Goal: Task Accomplishment & Management: Use online tool/utility

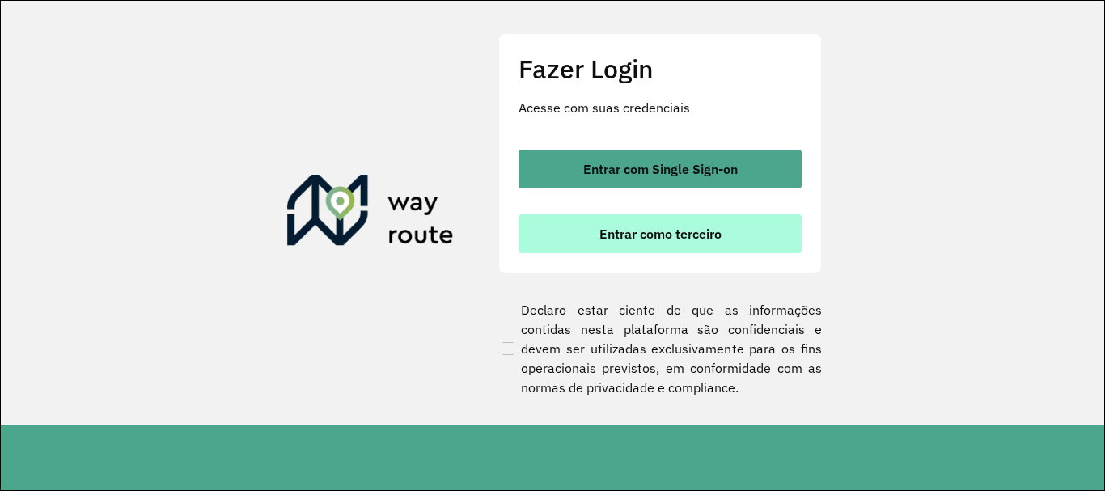
click at [685, 240] on span "Entrar como terceiro" at bounding box center [661, 233] width 122 height 13
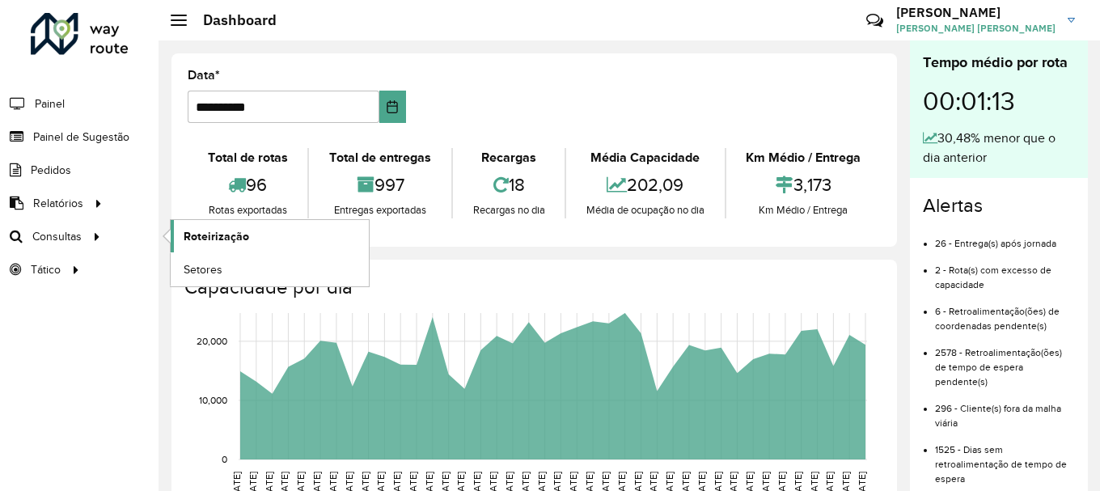
click at [205, 235] on span "Roteirização" at bounding box center [217, 236] width 66 height 17
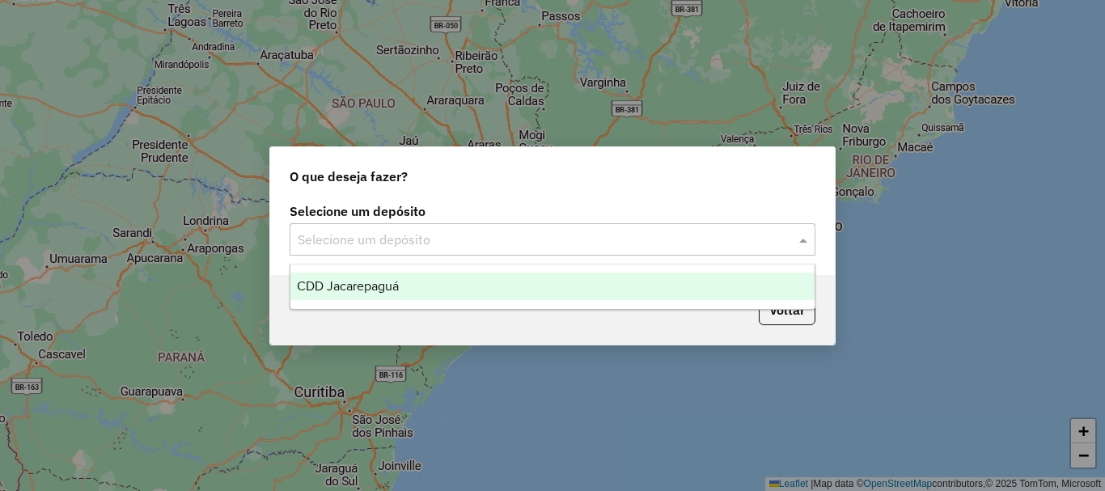
drag, startPoint x: 461, startPoint y: 235, endPoint x: 447, endPoint y: 263, distance: 30.8
click at [460, 235] on input "text" at bounding box center [536, 240] width 477 height 19
click at [417, 287] on div "CDD Jacarepaguá" at bounding box center [552, 287] width 524 height 28
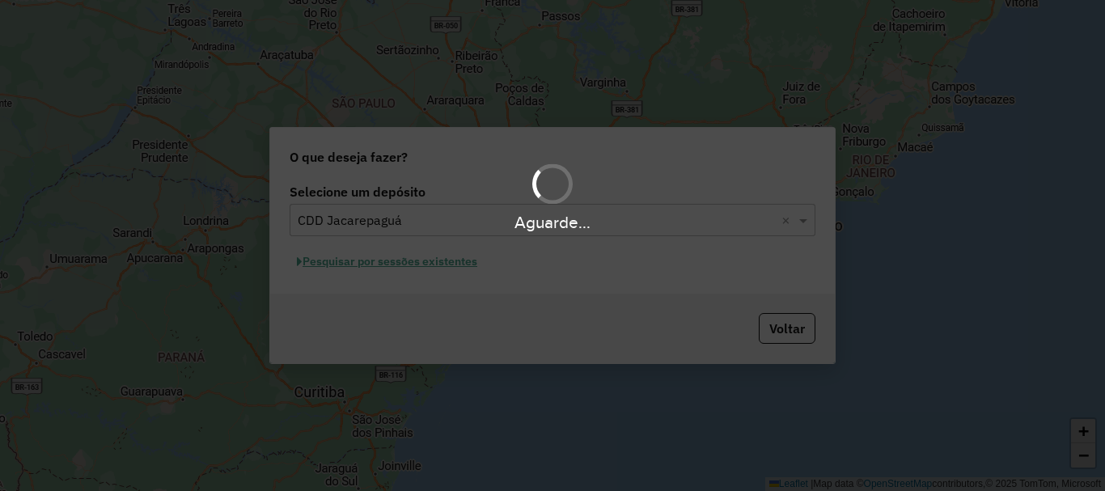
click at [417, 271] on div "Aguarde..." at bounding box center [552, 245] width 1105 height 491
click at [426, 265] on div "Aguarde..." at bounding box center [552, 245] width 1105 height 491
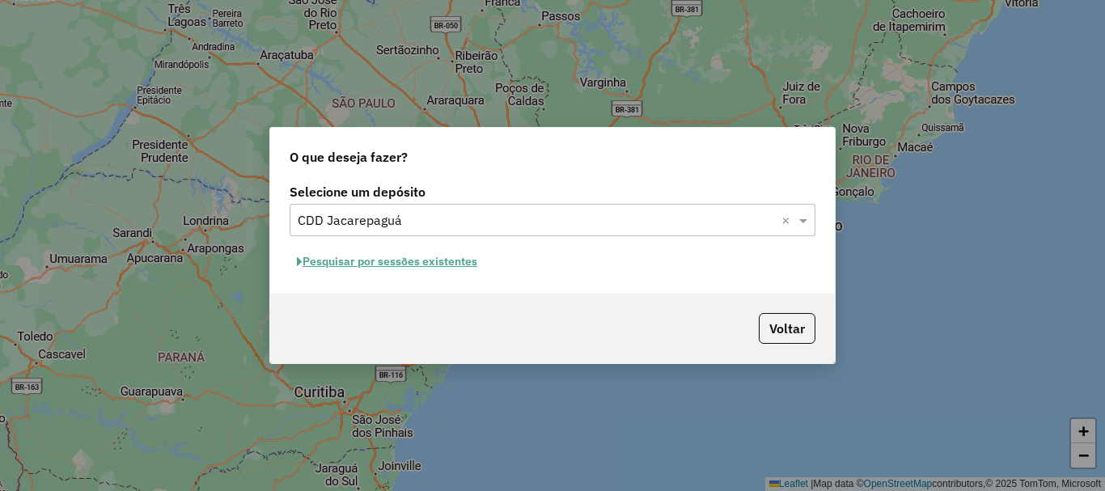
click at [455, 269] on button "Pesquisar por sessões existentes" at bounding box center [387, 261] width 195 height 25
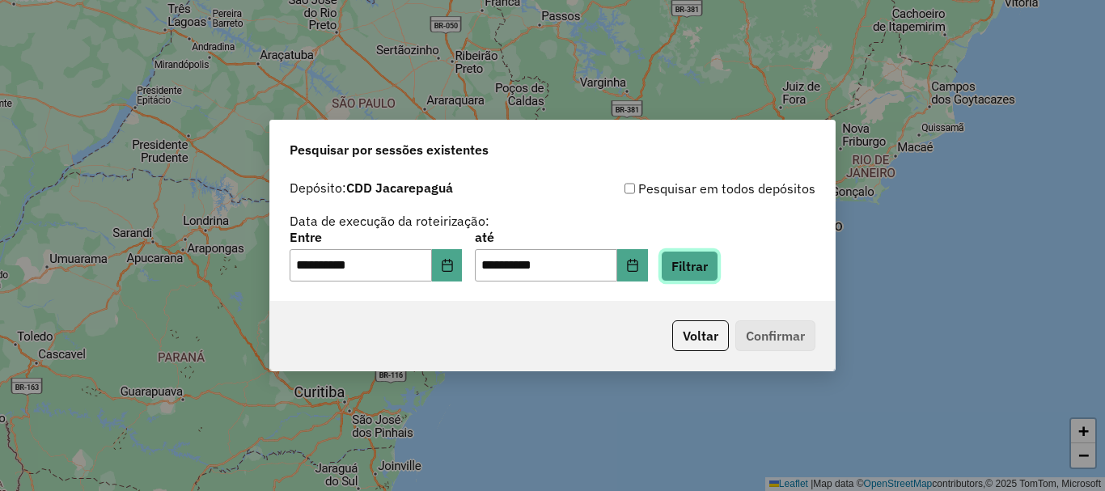
click at [687, 267] on button "Filtrar" at bounding box center [689, 266] width 57 height 31
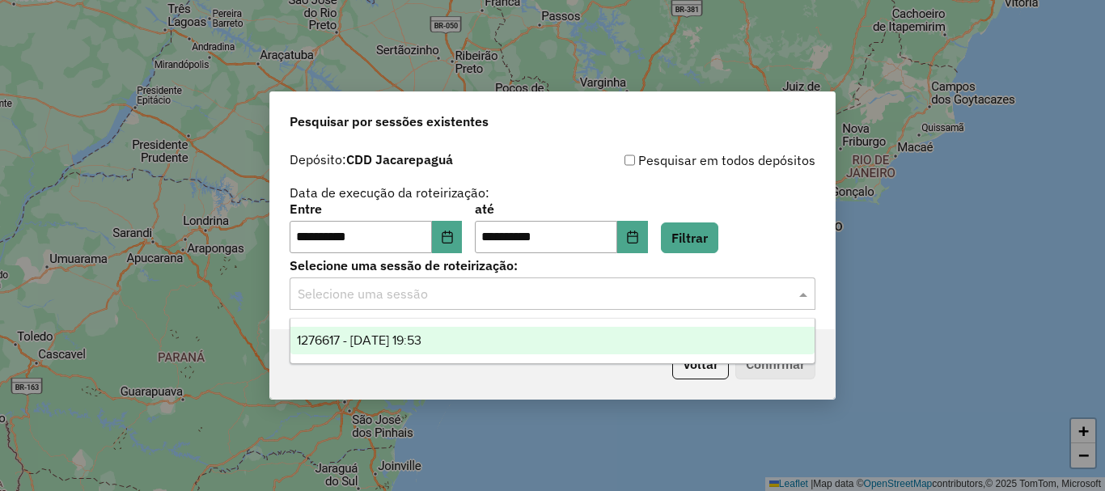
click at [629, 303] on input "text" at bounding box center [536, 294] width 477 height 19
click at [544, 331] on div "1276617 - 16/09/2025 19:53" at bounding box center [552, 341] width 524 height 28
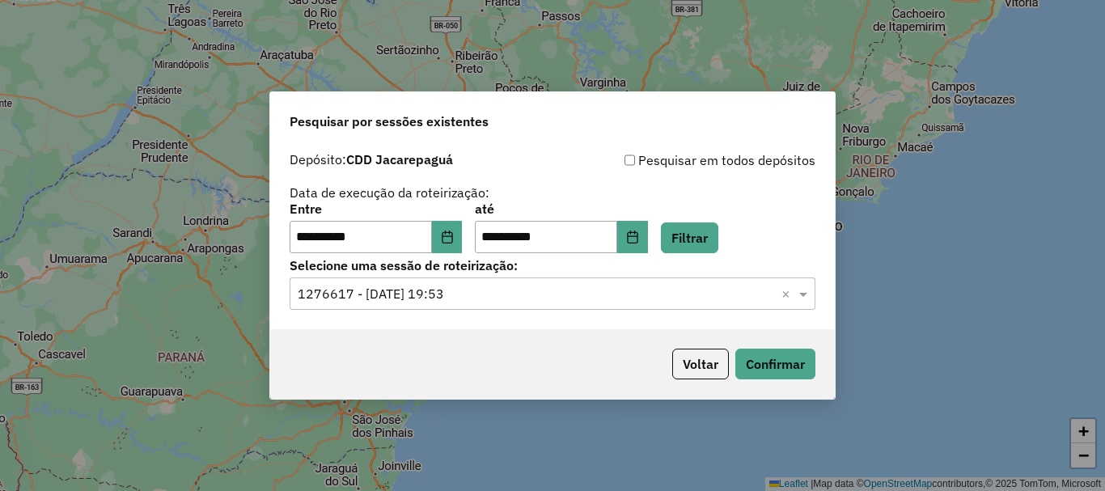
click at [819, 368] on div "Voltar Confirmar" at bounding box center [552, 364] width 565 height 70
click at [811, 367] on button "Confirmar" at bounding box center [775, 364] width 80 height 31
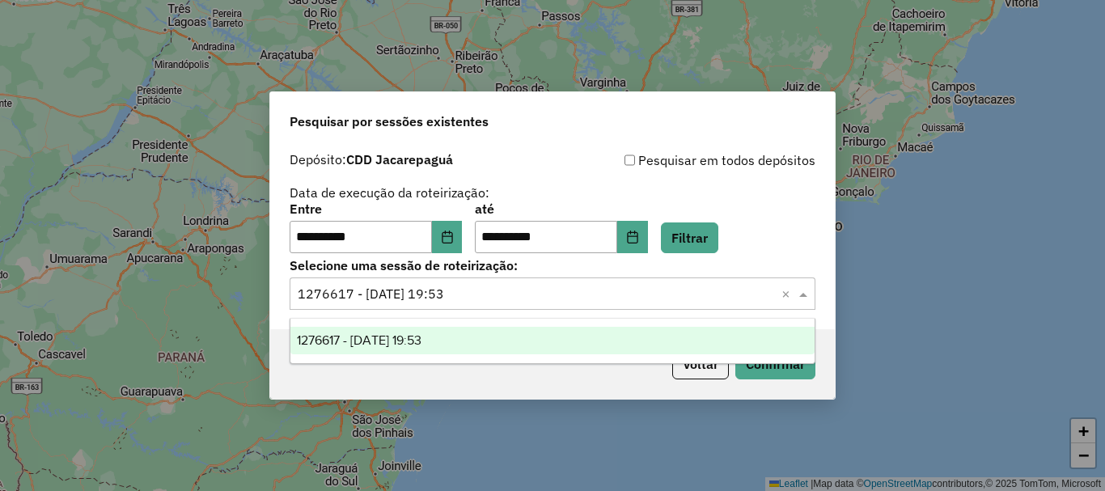
click at [538, 292] on input "text" at bounding box center [536, 294] width 477 height 19
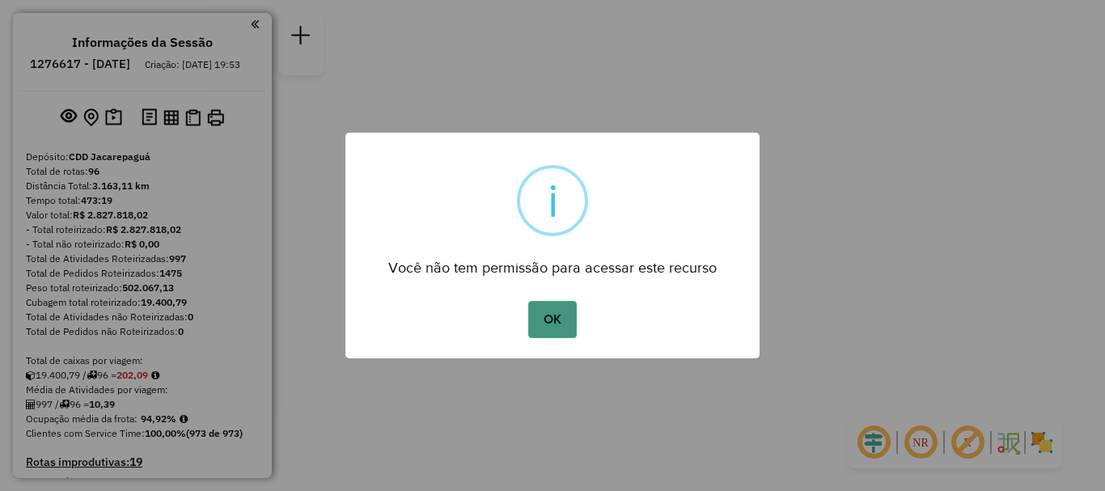
click at [565, 325] on button "OK" at bounding box center [552, 319] width 48 height 37
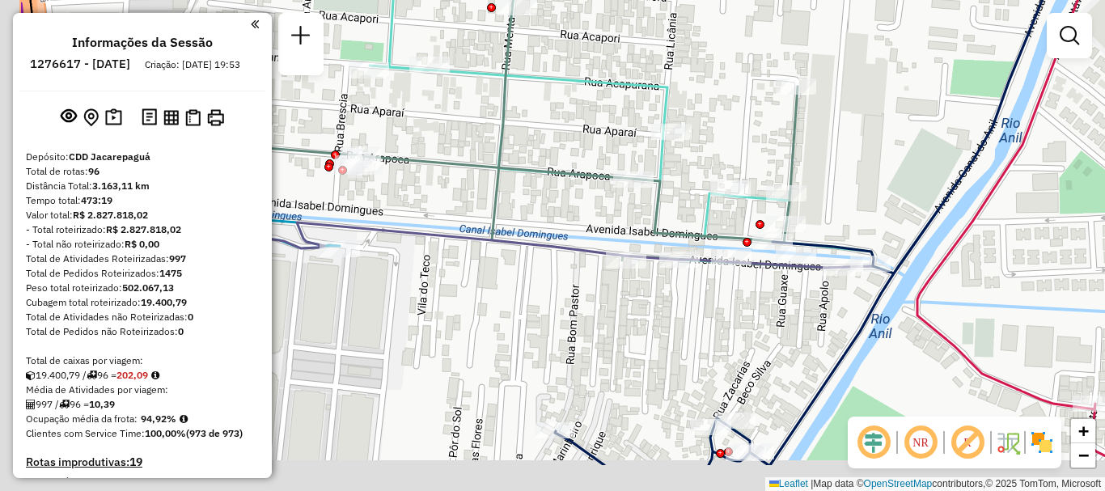
drag, startPoint x: 515, startPoint y: 284, endPoint x: 657, endPoint y: 190, distance: 169.9
click at [655, 193] on div "Janela de atendimento Grade de atendimento Capacidade Transportadoras Veículos …" at bounding box center [552, 245] width 1105 height 491
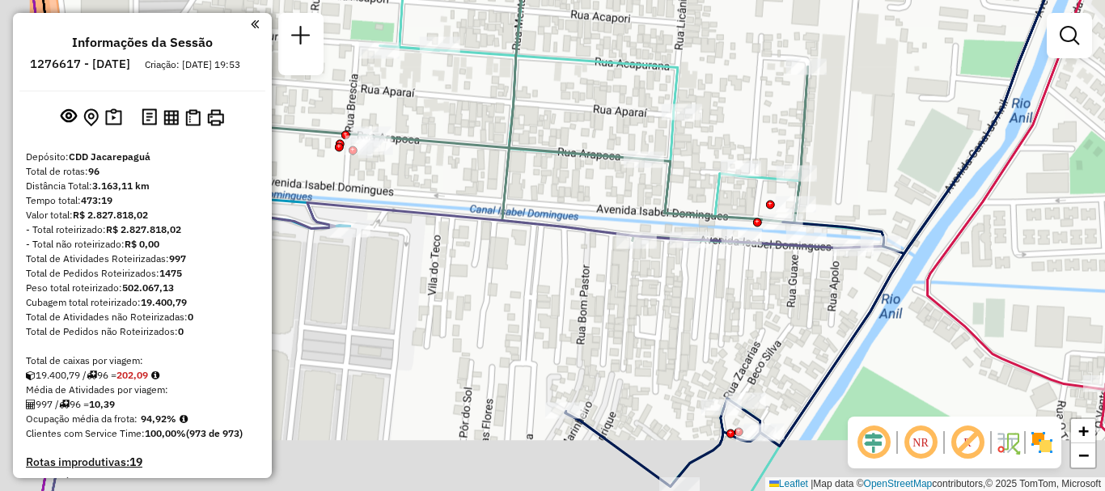
drag, startPoint x: 672, startPoint y: 166, endPoint x: 683, endPoint y: 139, distance: 29.0
click at [680, 148] on icon at bounding box center [522, 97] width 723 height 299
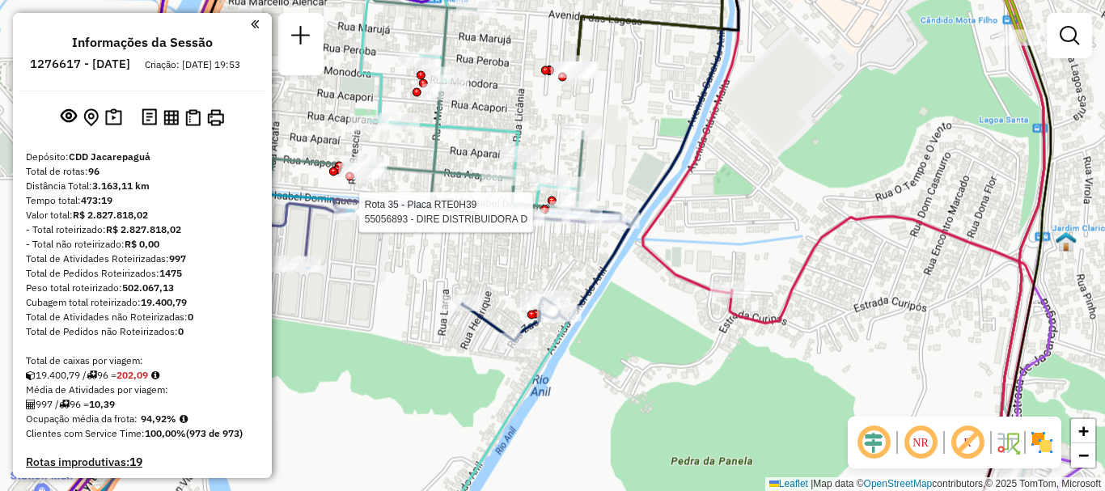
select select "**********"
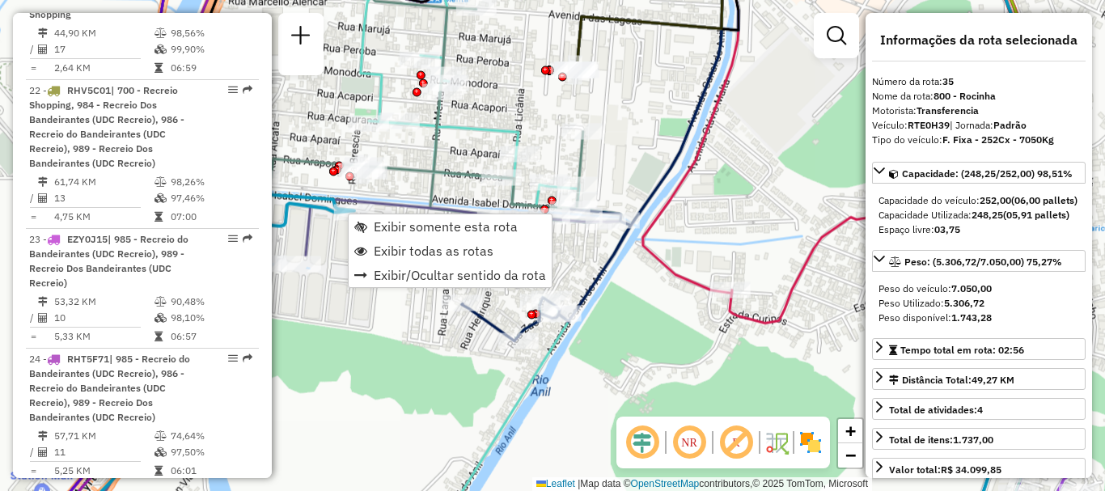
scroll to position [4050, 0]
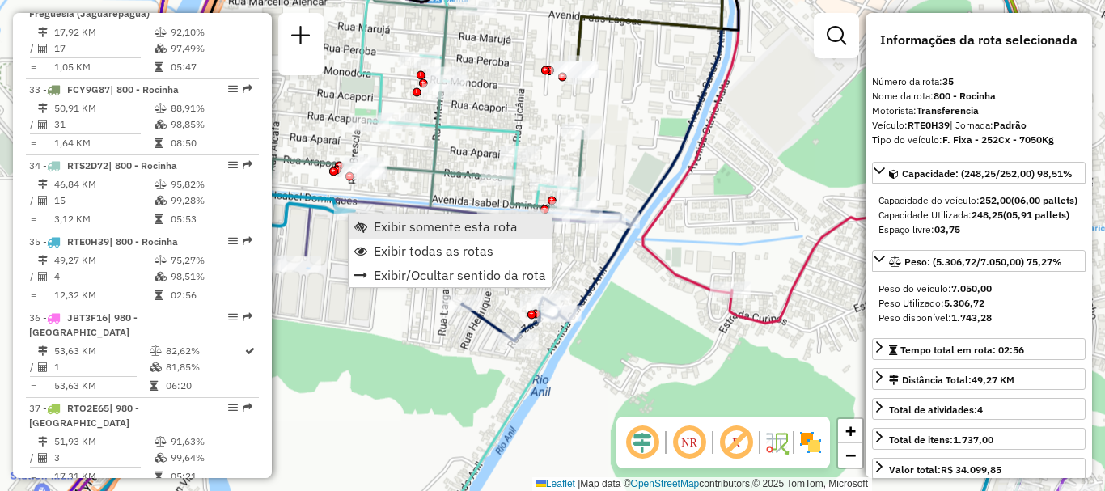
click at [388, 232] on span "Exibir somente esta rota" at bounding box center [446, 226] width 144 height 13
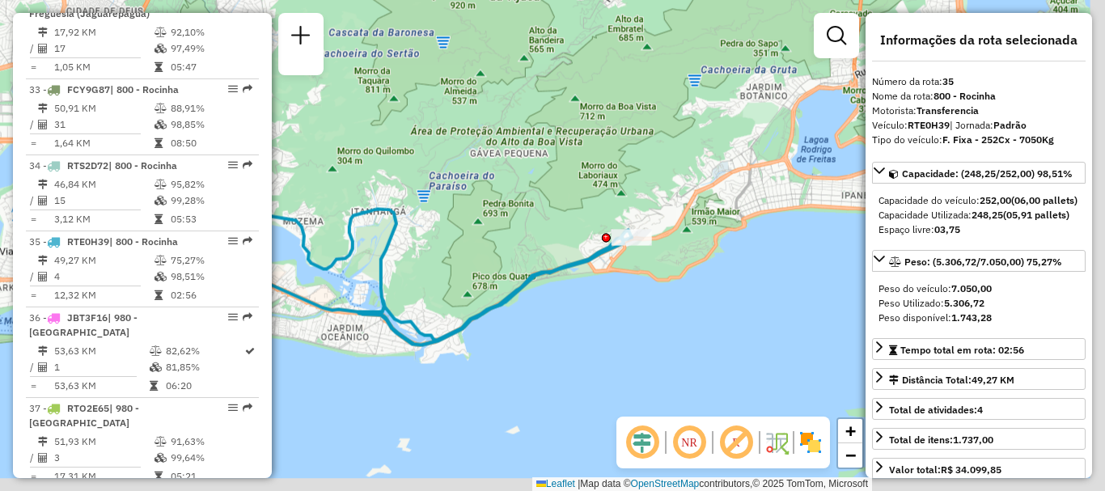
drag, startPoint x: 624, startPoint y: 355, endPoint x: 431, endPoint y: 305, distance: 199.0
click at [431, 305] on div "Janela de atendimento Grade de atendimento Capacidade Transportadoras Veículos …" at bounding box center [552, 245] width 1105 height 491
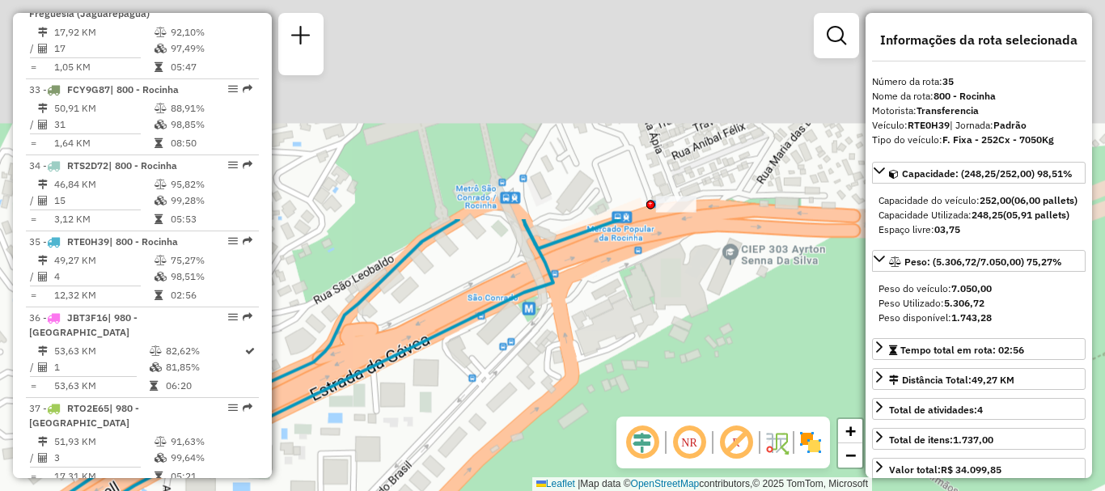
drag, startPoint x: 641, startPoint y: 213, endPoint x: 548, endPoint y: 455, distance: 259.9
click at [548, 455] on div "Janela de atendimento Grade de atendimento Capacidade Transportadoras Veículos …" at bounding box center [552, 245] width 1105 height 491
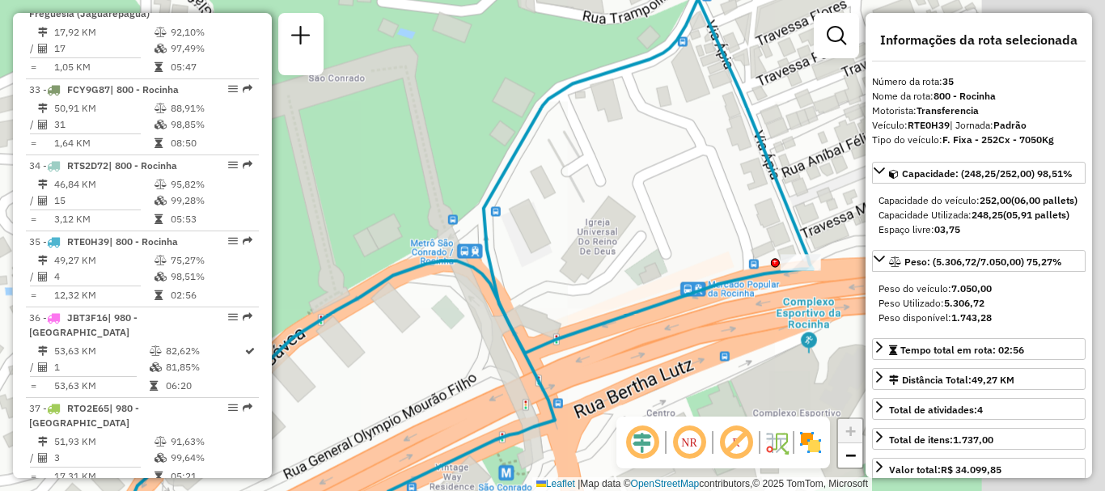
drag, startPoint x: 561, startPoint y: 243, endPoint x: 464, endPoint y: 202, distance: 105.9
click at [464, 202] on div "Janela de atendimento Grade de atendimento Capacidade Transportadoras Veículos …" at bounding box center [552, 245] width 1105 height 491
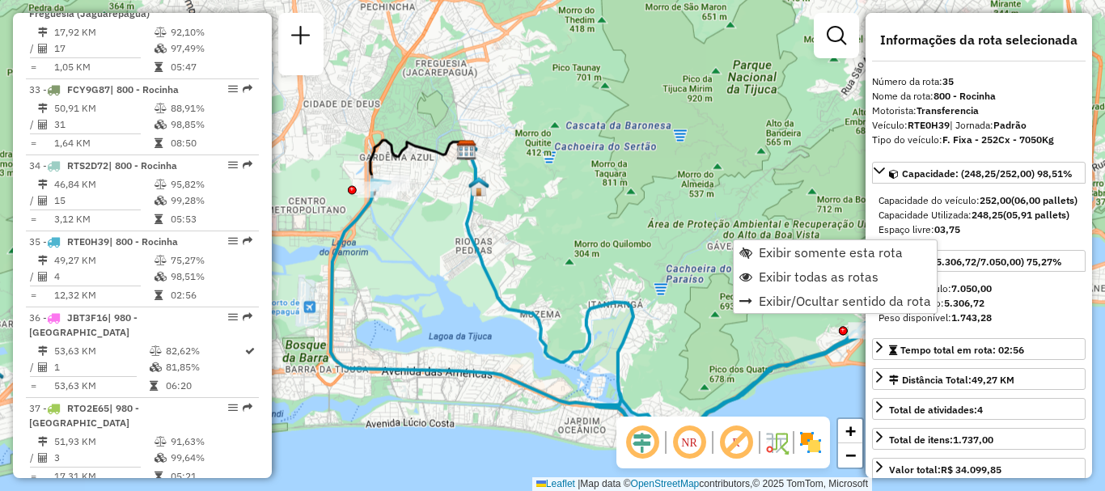
drag, startPoint x: 425, startPoint y: 359, endPoint x: 616, endPoint y: 398, distance: 195.6
click at [616, 398] on icon at bounding box center [600, 309] width 538 height 258
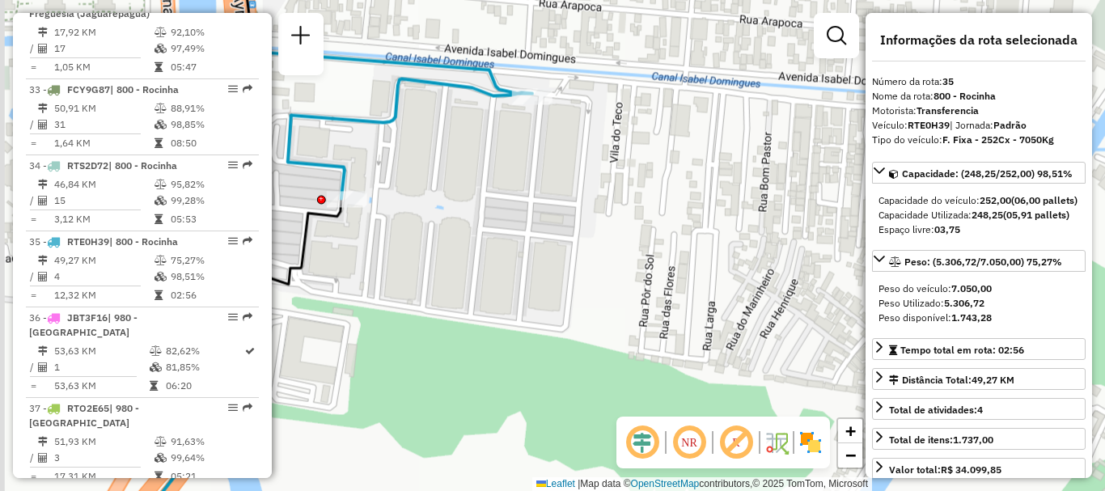
drag, startPoint x: 454, startPoint y: 199, endPoint x: 519, endPoint y: 218, distance: 68.1
click at [517, 218] on div "Janela de atendimento Grade de atendimento Capacidade Transportadoras Veículos …" at bounding box center [552, 245] width 1105 height 491
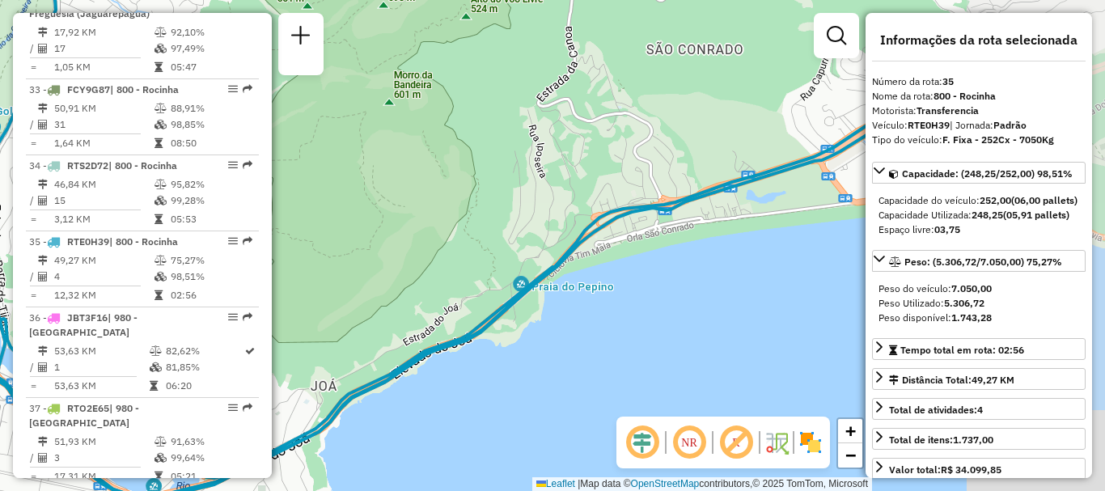
drag, startPoint x: 581, startPoint y: 211, endPoint x: 451, endPoint y: 231, distance: 130.9
click at [453, 230] on div "Janela de atendimento Grade de atendimento Capacidade Transportadoras Veículos …" at bounding box center [552, 245] width 1105 height 491
